Goal: Information Seeking & Learning: Learn about a topic

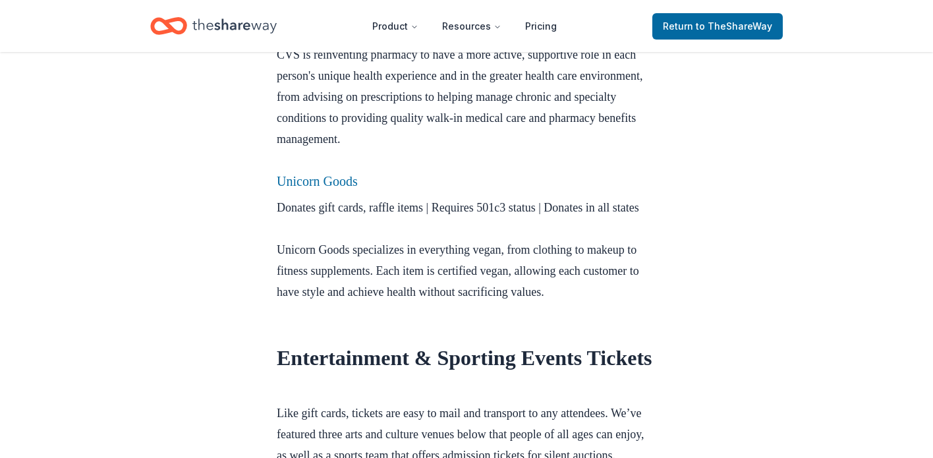
scroll to position [1054, 0]
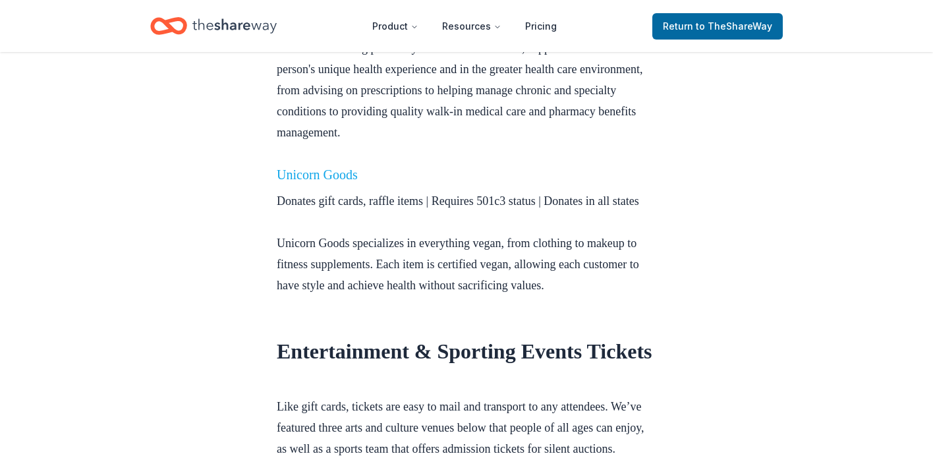
click at [348, 182] on link "Unicorn Goods" at bounding box center [317, 174] width 81 height 14
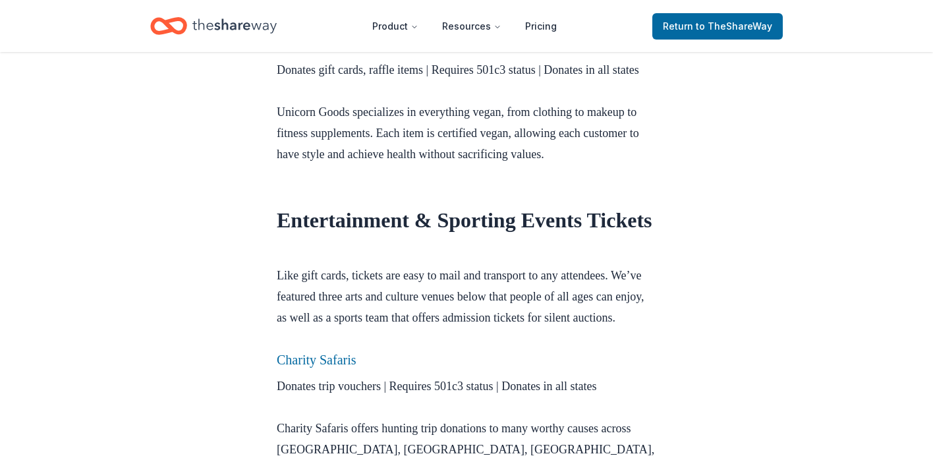
scroll to position [1186, 0]
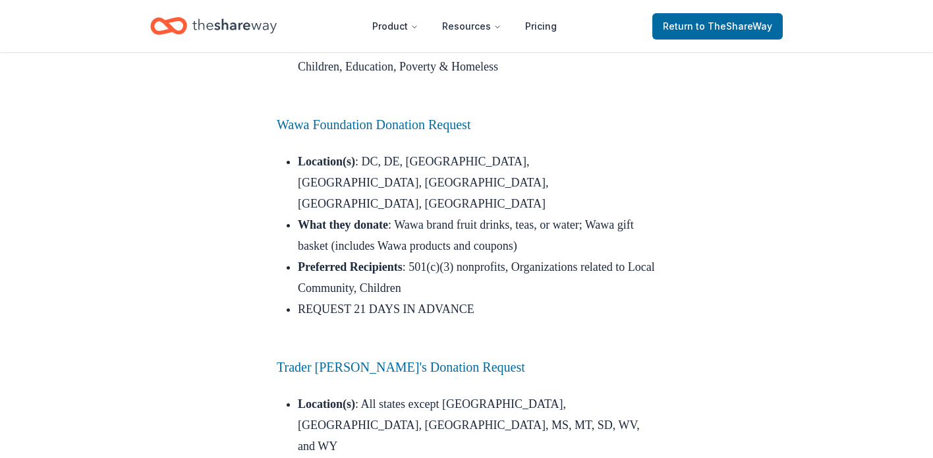
scroll to position [8101, 0]
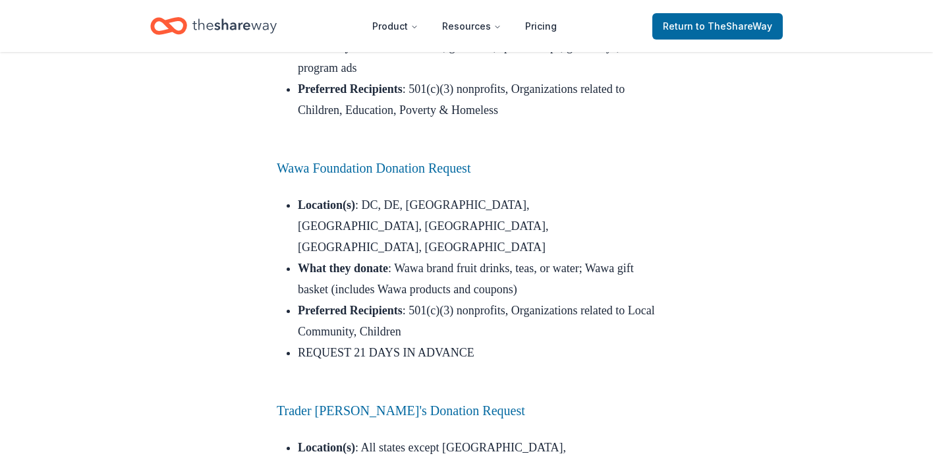
scroll to position [8035, 0]
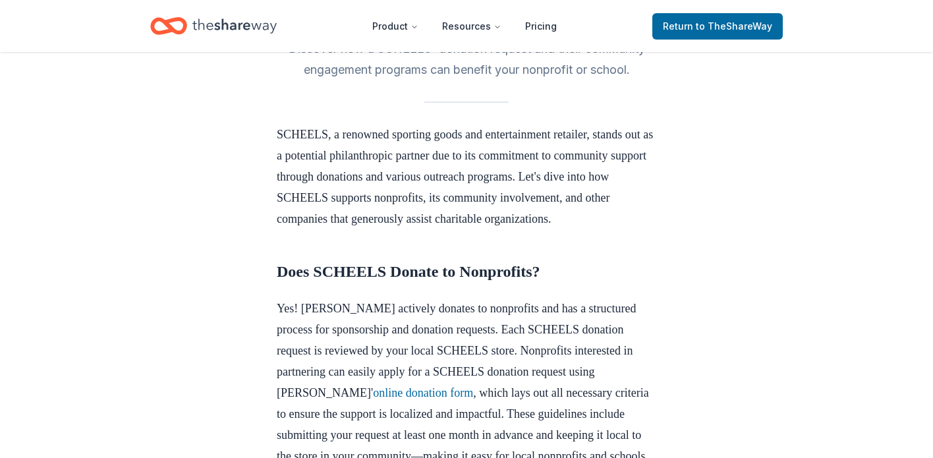
scroll to position [329, 0]
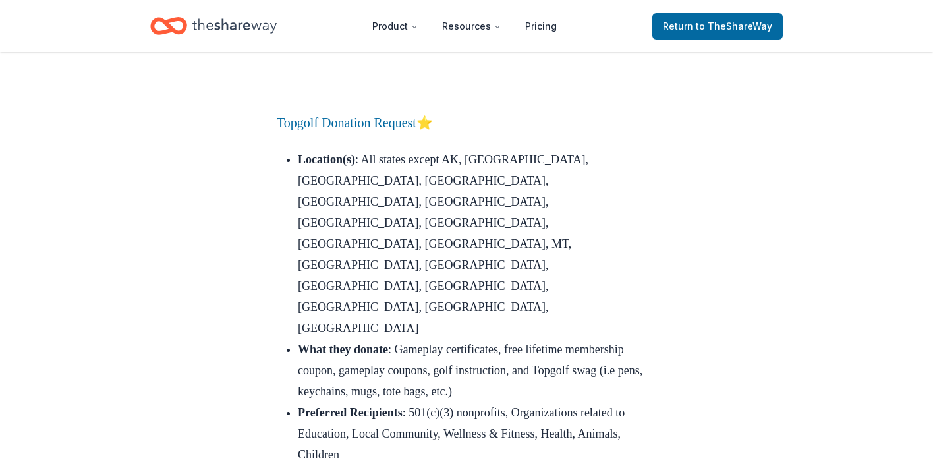
scroll to position [15600, 0]
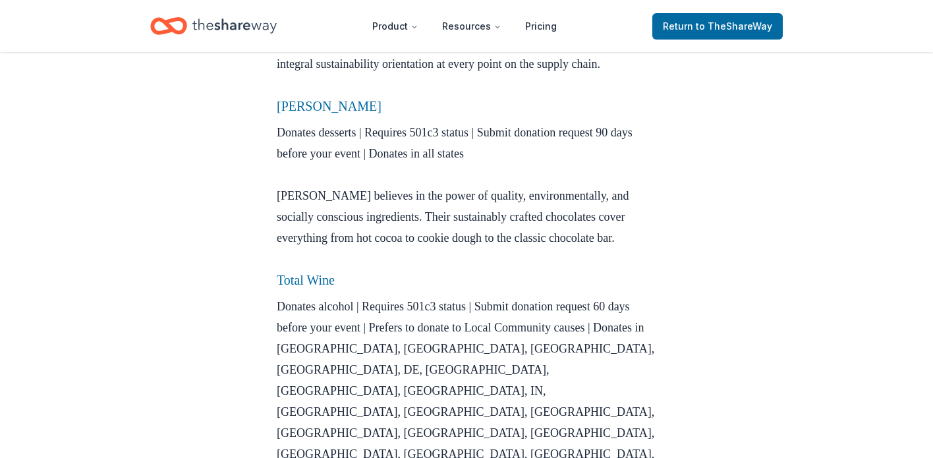
scroll to position [3359, 0]
